Goal: Information Seeking & Learning: Learn about a topic

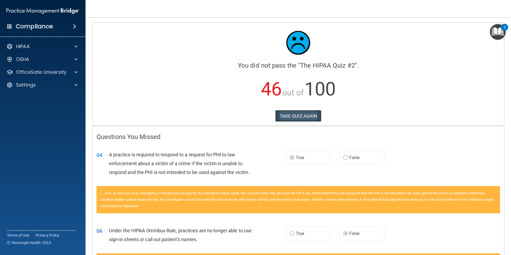
click at [302, 120] on button "TAKE QUIZ AGAIN" at bounding box center [298, 116] width 46 height 12
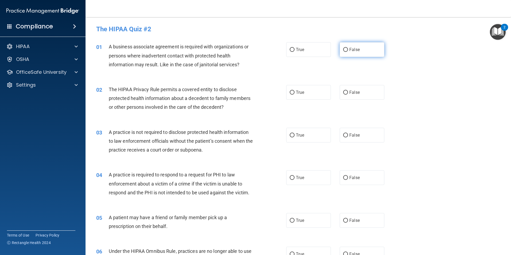
click at [348, 53] on label "False" at bounding box center [362, 49] width 45 height 15
click at [348, 52] on input "False" at bounding box center [345, 50] width 5 height 4
radio input "true"
click at [304, 97] on label "True" at bounding box center [308, 92] width 45 height 15
click at [295, 95] on input "True" at bounding box center [292, 93] width 5 height 4
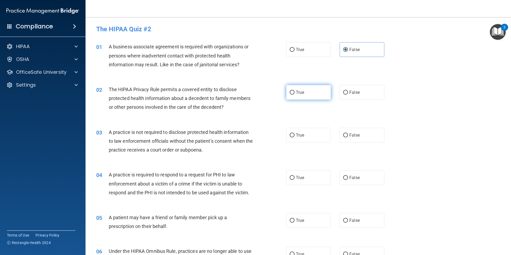
radio input "true"
click at [341, 130] on label "False" at bounding box center [362, 135] width 45 height 15
click at [343, 133] on input "False" at bounding box center [345, 135] width 5 height 4
radio input "true"
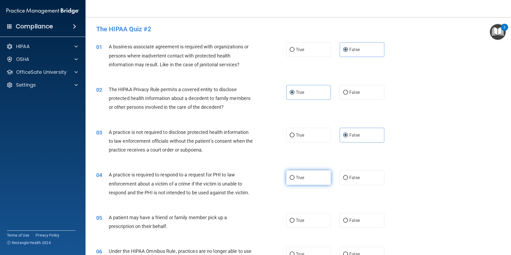
click at [303, 174] on label "True" at bounding box center [308, 177] width 45 height 15
click at [295, 176] on input "True" at bounding box center [292, 178] width 5 height 4
radio input "true"
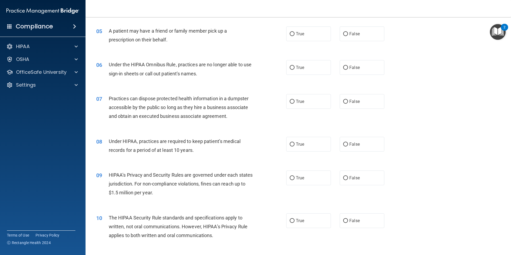
scroll to position [187, 0]
click at [320, 39] on label "True" at bounding box center [308, 33] width 45 height 15
click at [295, 36] on input "True" at bounding box center [292, 34] width 5 height 4
radio input "true"
click at [365, 71] on label "False" at bounding box center [362, 67] width 45 height 15
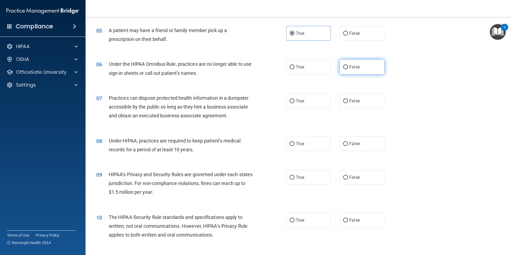
click at [348, 69] on input "False" at bounding box center [345, 67] width 5 height 4
radio input "true"
click at [346, 103] on label "False" at bounding box center [362, 101] width 45 height 15
click at [346, 103] on input "False" at bounding box center [345, 101] width 5 height 4
radio input "true"
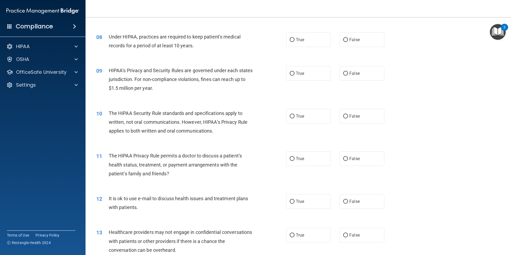
scroll to position [294, 0]
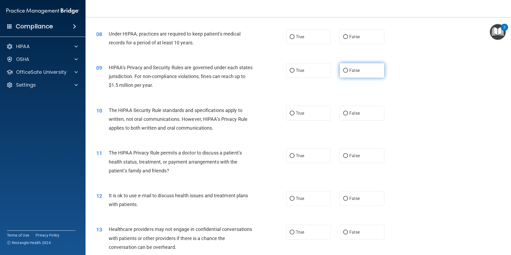
click at [367, 77] on label "False" at bounding box center [362, 70] width 45 height 15
click at [348, 73] on input "False" at bounding box center [345, 71] width 5 height 4
radio input "true"
click at [370, 39] on label "False" at bounding box center [362, 36] width 45 height 15
click at [348, 39] on input "False" at bounding box center [345, 37] width 5 height 4
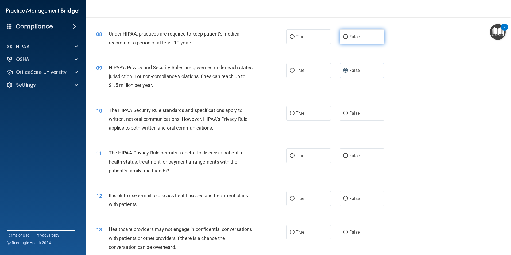
radio input "true"
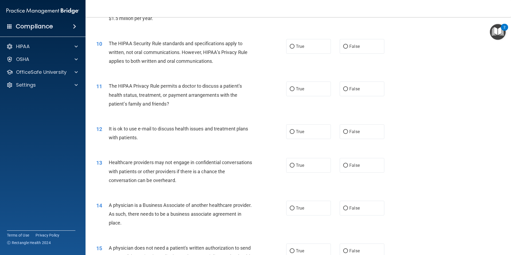
scroll to position [374, 0]
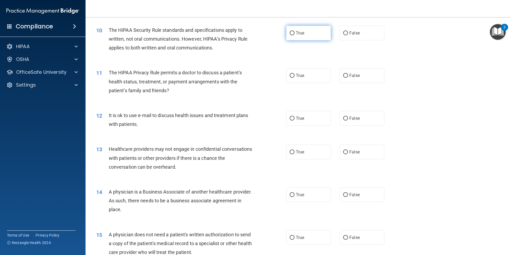
click at [309, 35] on label "True" at bounding box center [308, 33] width 45 height 15
click at [295, 35] on input "True" at bounding box center [292, 33] width 5 height 4
radio input "true"
click at [297, 77] on span "True" at bounding box center [300, 75] width 8 height 5
click at [295, 77] on input "True" at bounding box center [292, 76] width 5 height 4
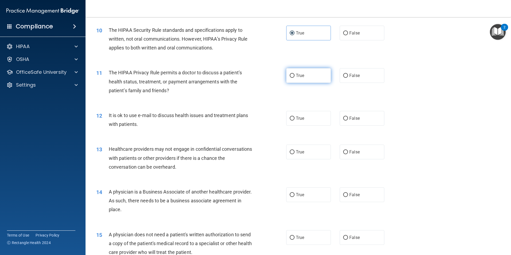
radio input "true"
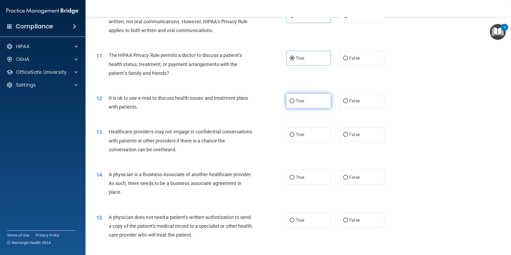
scroll to position [401, 0]
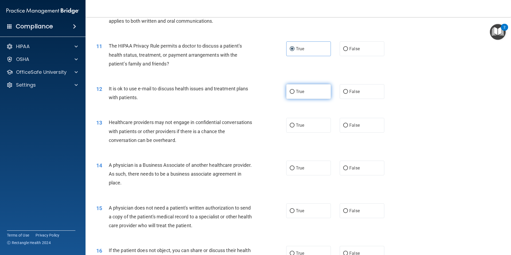
click at [297, 94] on label "True" at bounding box center [308, 91] width 45 height 15
click at [295, 94] on input "True" at bounding box center [292, 92] width 5 height 4
radio input "true"
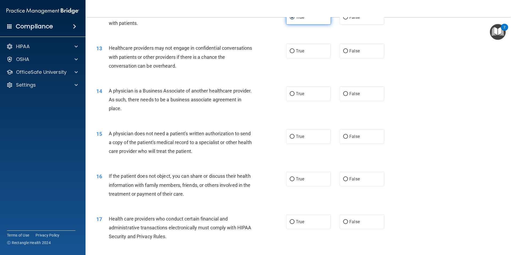
scroll to position [481, 0]
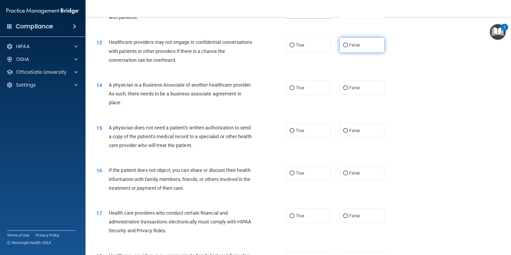
click at [350, 42] on label "False" at bounding box center [362, 45] width 45 height 15
click at [348, 43] on input "False" at bounding box center [345, 45] width 5 height 4
radio input "true"
click at [343, 88] on input "False" at bounding box center [345, 88] width 5 height 4
radio input "true"
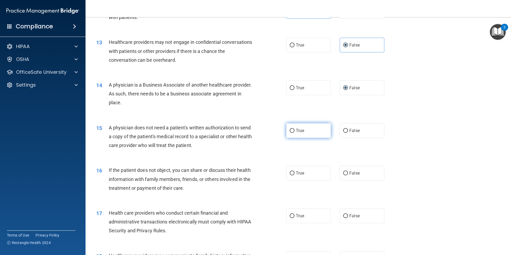
click at [291, 129] on input "True" at bounding box center [292, 131] width 5 height 4
radio input "true"
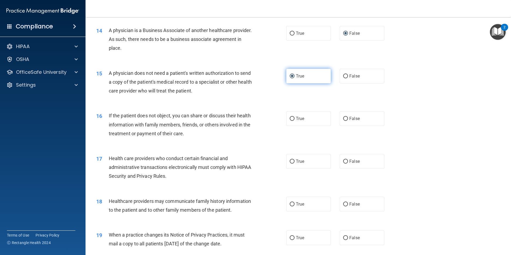
scroll to position [588, 0]
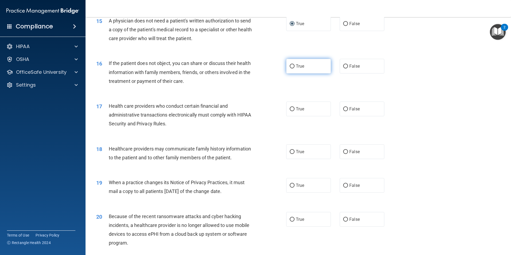
click at [307, 68] on label "True" at bounding box center [308, 66] width 45 height 15
click at [295, 68] on input "True" at bounding box center [292, 66] width 5 height 4
radio input "true"
click at [298, 108] on span "True" at bounding box center [300, 108] width 8 height 5
click at [295, 108] on input "True" at bounding box center [292, 109] width 5 height 4
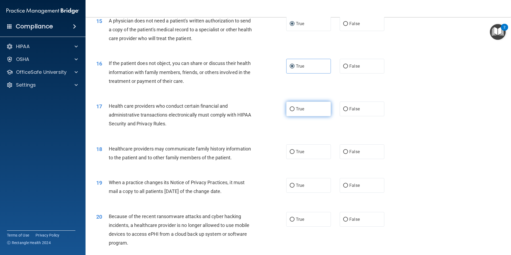
radio input "true"
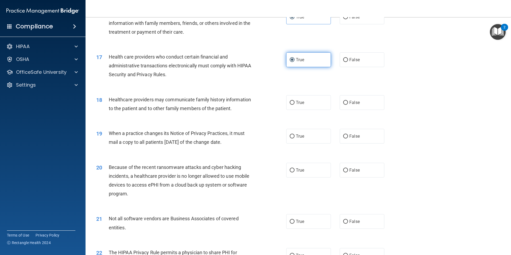
scroll to position [642, 0]
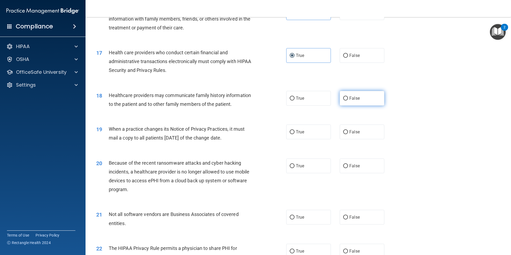
click at [350, 95] on label "False" at bounding box center [362, 98] width 45 height 15
click at [348, 96] on input "False" at bounding box center [345, 98] width 5 height 4
radio input "true"
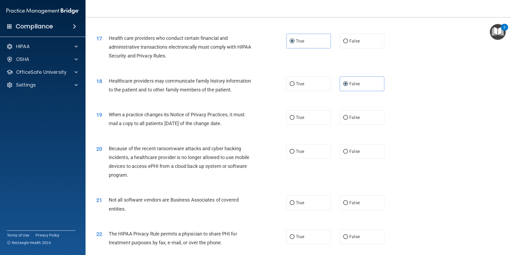
scroll to position [695, 0]
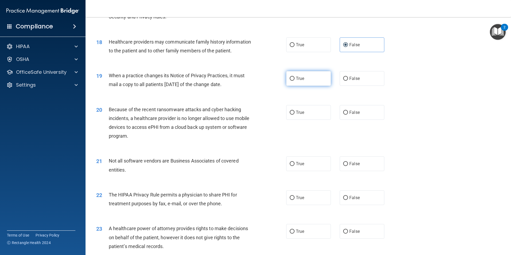
click at [304, 78] on label "True" at bounding box center [308, 78] width 45 height 15
click at [295, 78] on input "True" at bounding box center [292, 79] width 5 height 4
radio input "true"
click at [347, 111] on label "False" at bounding box center [362, 112] width 45 height 15
click at [347, 111] on input "False" at bounding box center [345, 113] width 5 height 4
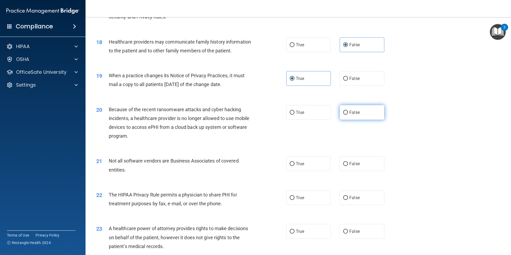
radio input "true"
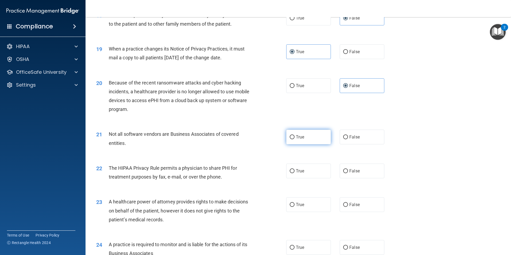
click at [310, 139] on label "True" at bounding box center [308, 137] width 45 height 15
click at [295, 139] on input "True" at bounding box center [292, 137] width 5 height 4
radio input "true"
click at [310, 170] on label "True" at bounding box center [308, 171] width 45 height 15
click at [295, 170] on input "True" at bounding box center [292, 171] width 5 height 4
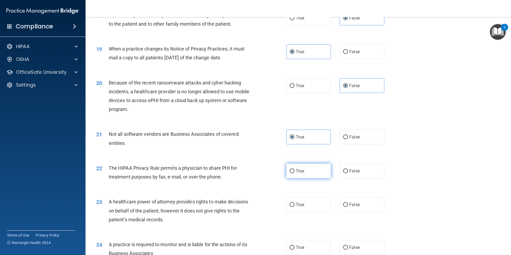
radio input "true"
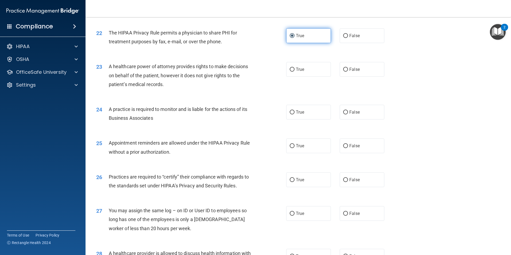
scroll to position [882, 0]
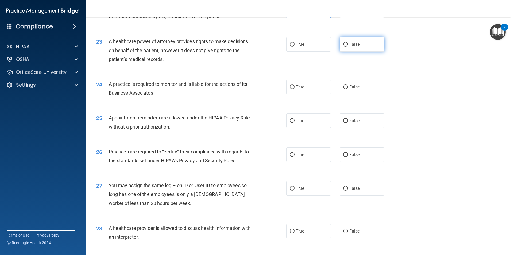
click at [363, 41] on label "False" at bounding box center [362, 44] width 45 height 15
click at [348, 42] on input "False" at bounding box center [345, 44] width 5 height 4
radio input "true"
click at [358, 87] on label "False" at bounding box center [362, 87] width 45 height 15
click at [348, 87] on input "False" at bounding box center [345, 87] width 5 height 4
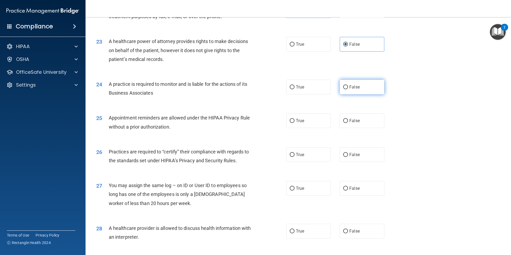
radio input "true"
click at [302, 123] on span "True" at bounding box center [300, 120] width 8 height 5
click at [295, 123] on input "True" at bounding box center [292, 121] width 5 height 4
radio input "true"
click at [347, 152] on label "False" at bounding box center [362, 154] width 45 height 15
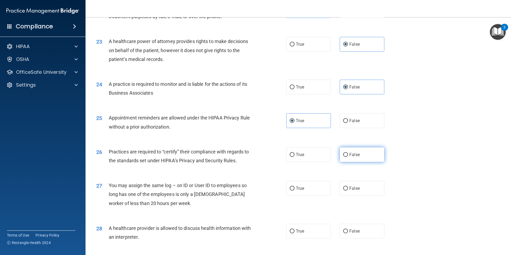
click at [347, 153] on input "False" at bounding box center [345, 155] width 5 height 4
radio input "true"
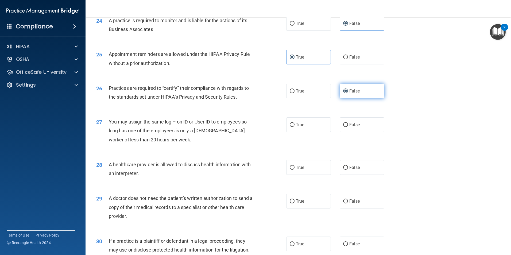
scroll to position [989, 0]
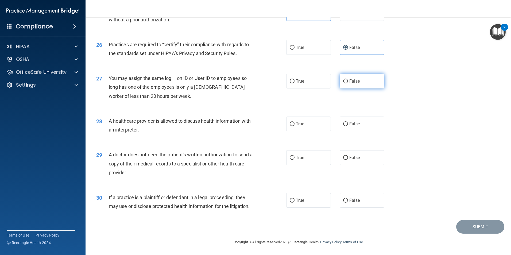
click at [346, 84] on label "False" at bounding box center [362, 81] width 45 height 15
click at [346, 83] on input "False" at bounding box center [345, 81] width 5 height 4
radio input "true"
click at [296, 129] on label "True" at bounding box center [308, 124] width 45 height 15
click at [295, 126] on input "True" at bounding box center [292, 124] width 5 height 4
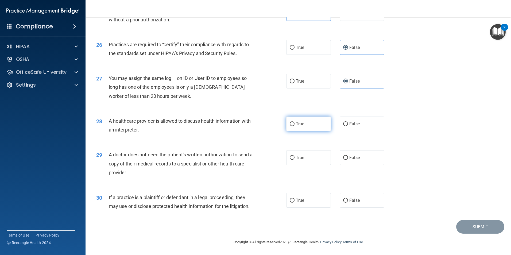
radio input "true"
drag, startPoint x: 298, startPoint y: 148, endPoint x: 299, endPoint y: 152, distance: 4.1
click at [298, 148] on div "29 A doctor does not need the patient’s written authorization to send a copy of…" at bounding box center [298, 165] width 412 height 43
click at [299, 152] on label "True" at bounding box center [308, 157] width 45 height 15
click at [295, 156] on input "True" at bounding box center [292, 158] width 5 height 4
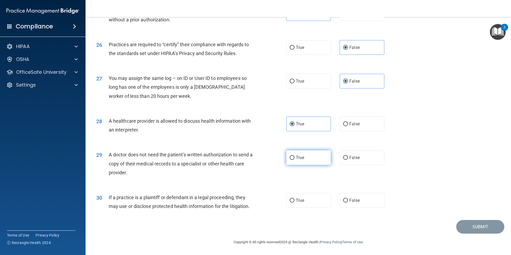
radio input "true"
click at [296, 202] on span "True" at bounding box center [300, 200] width 8 height 5
click at [294, 202] on input "True" at bounding box center [292, 201] width 5 height 4
radio input "true"
click at [457, 225] on button "Submit" at bounding box center [480, 227] width 48 height 14
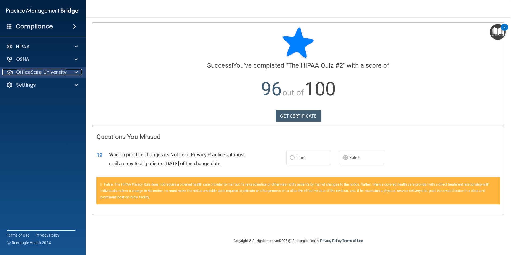
click at [59, 69] on p "OfficeSafe University" at bounding box center [41, 72] width 51 height 6
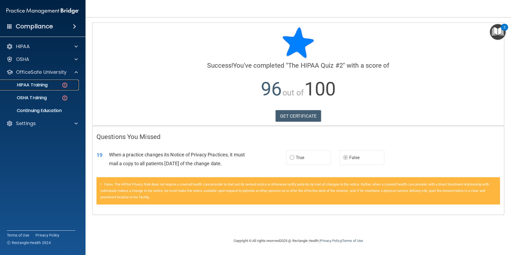
click at [35, 85] on p "HIPAA Training" at bounding box center [25, 84] width 44 height 5
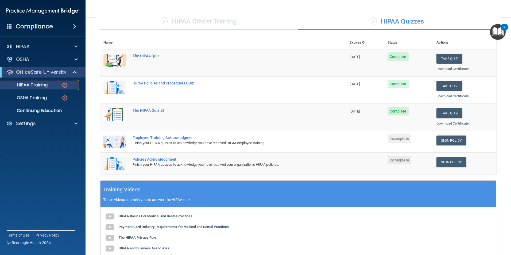
scroll to position [29, 0]
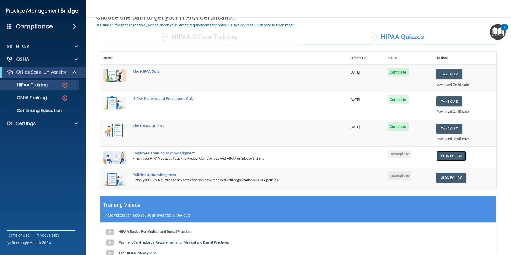
click at [455, 158] on link "Sign Policy" at bounding box center [451, 156] width 30 height 10
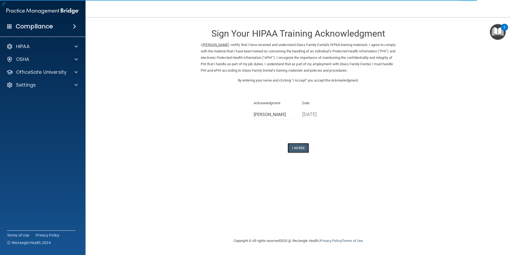
click at [309, 148] on button "I Agree" at bounding box center [298, 148] width 21 height 10
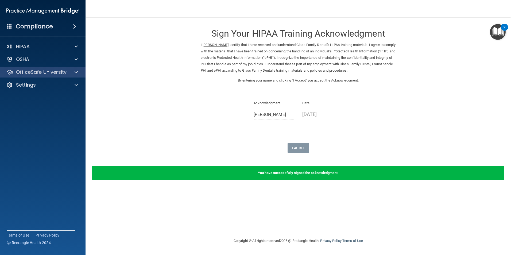
click at [41, 76] on div "OfficeSafe University" at bounding box center [43, 72] width 86 height 11
click at [72, 74] on div at bounding box center [75, 72] width 13 height 6
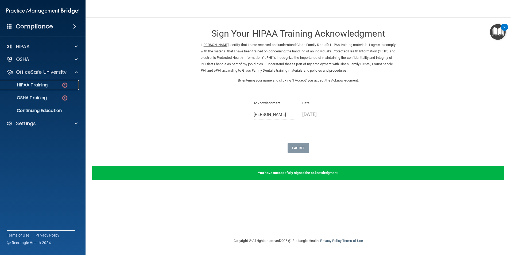
click at [57, 85] on div "HIPAA Training" at bounding box center [39, 84] width 73 height 5
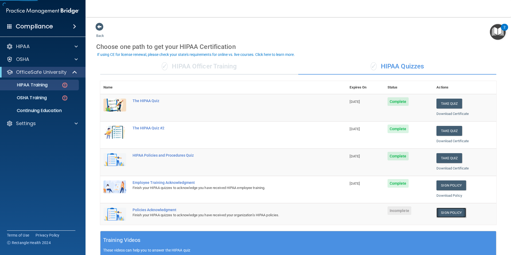
click at [436, 212] on link "Sign Policy" at bounding box center [451, 213] width 30 height 10
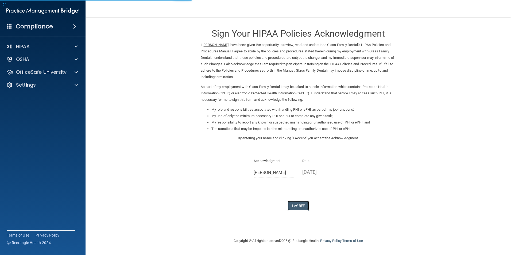
click at [302, 204] on button "I Agree" at bounding box center [298, 206] width 21 height 10
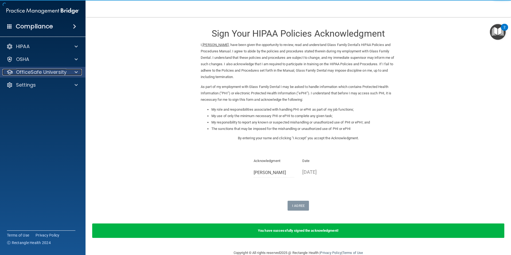
click at [60, 71] on p "OfficeSafe University" at bounding box center [41, 72] width 51 height 6
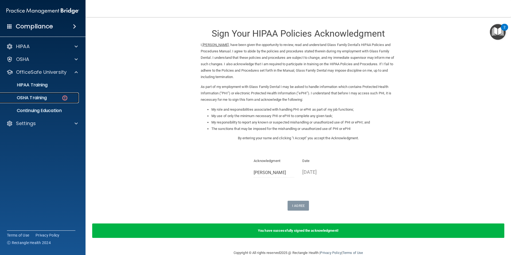
click at [54, 98] on div "OSHA Training" at bounding box center [39, 97] width 73 height 5
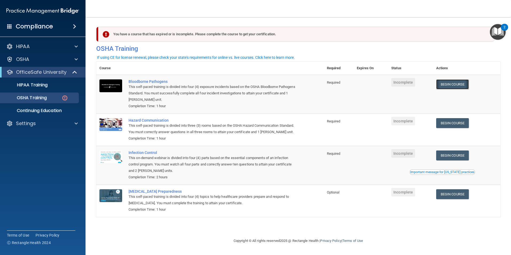
click at [451, 86] on link "Begin Course" at bounding box center [452, 84] width 33 height 10
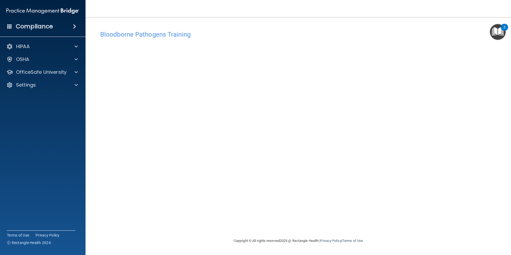
click at [181, 32] on h4 "Bloodborne Pathogens Training" at bounding box center [298, 34] width 396 height 7
click at [62, 74] on p "OfficeSafe University" at bounding box center [41, 72] width 51 height 6
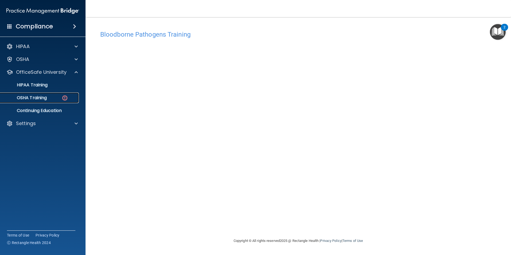
click at [66, 98] on img at bounding box center [64, 98] width 7 height 7
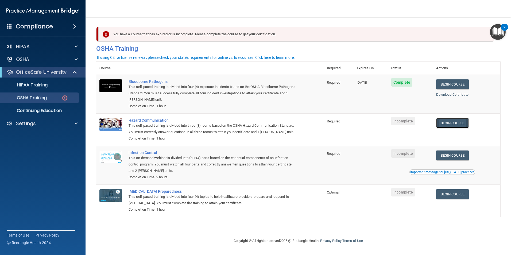
click at [452, 126] on link "Begin Course" at bounding box center [452, 123] width 33 height 10
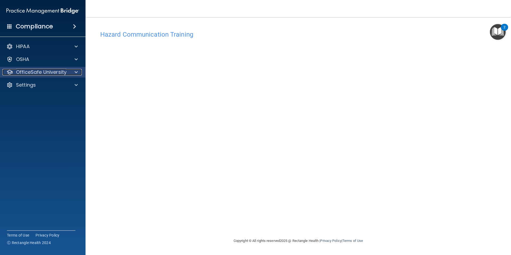
click at [74, 75] on div at bounding box center [75, 72] width 13 height 6
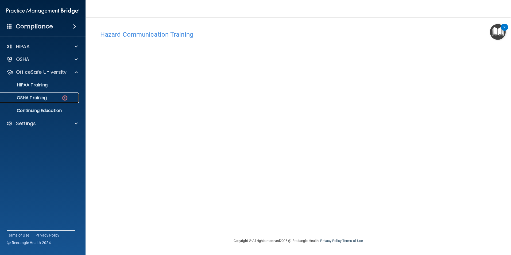
click at [59, 97] on div "OSHA Training" at bounding box center [39, 97] width 73 height 5
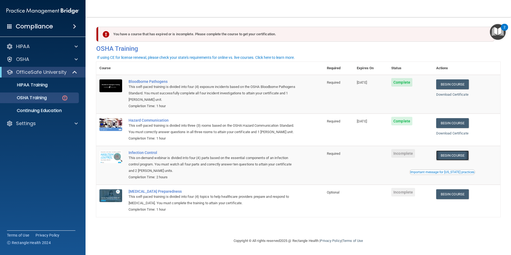
click at [445, 160] on link "Begin Course" at bounding box center [452, 155] width 33 height 10
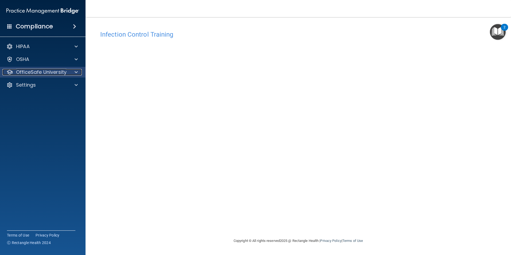
click at [56, 71] on p "OfficeSafe University" at bounding box center [41, 72] width 51 height 6
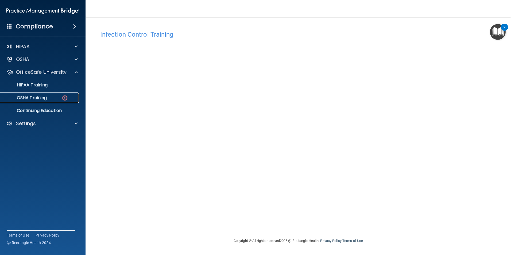
click at [55, 96] on div "OSHA Training" at bounding box center [39, 97] width 73 height 5
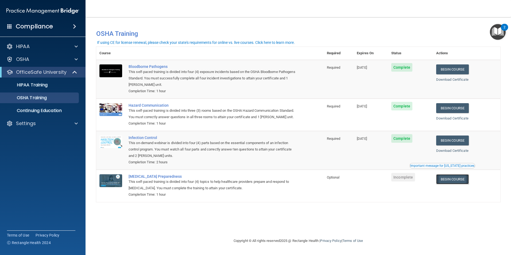
click at [459, 184] on link "Begin Course" at bounding box center [452, 179] width 33 height 10
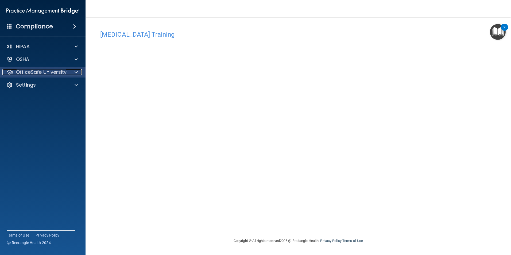
click at [70, 73] on div at bounding box center [75, 72] width 13 height 6
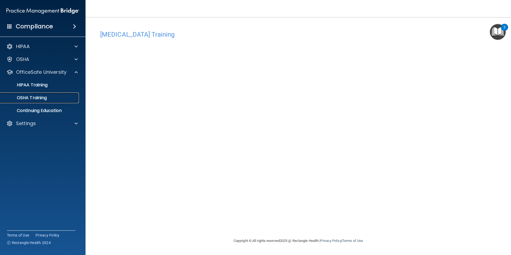
click at [44, 100] on p "OSHA Training" at bounding box center [24, 97] width 43 height 5
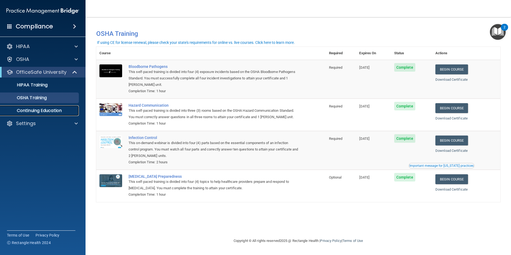
click at [46, 110] on p "Continuing Education" at bounding box center [39, 110] width 73 height 5
